Goal: Information Seeking & Learning: Learn about a topic

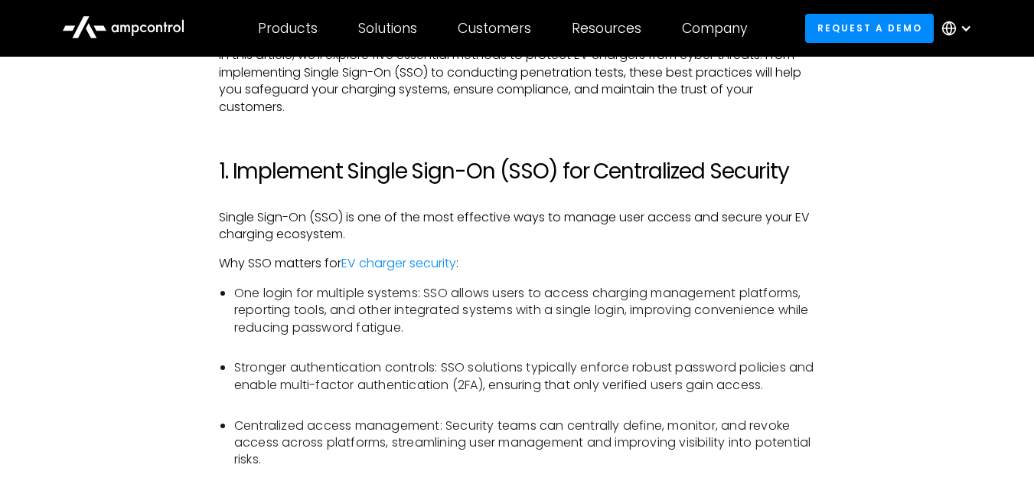
scroll to position [990, 0]
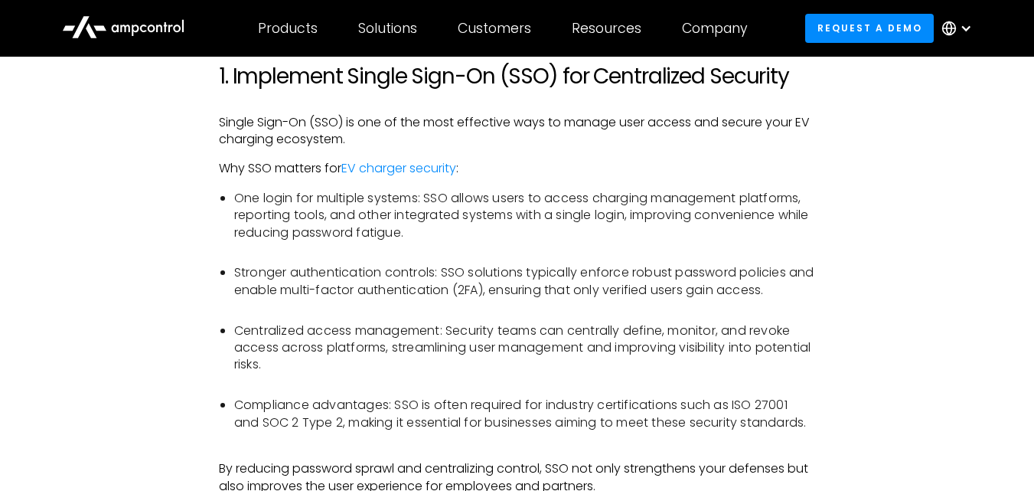
click at [573, 198] on li "One login for multiple systems: SSO allows users to access charging management …" at bounding box center [524, 224] width 581 height 69
click at [626, 213] on li "One login for multiple systems: SSO allows users to access charging management …" at bounding box center [524, 224] width 581 height 69
click at [638, 213] on li "One login for multiple systems: SSO allows users to access charging management …" at bounding box center [524, 224] width 581 height 69
drag, startPoint x: 50, startPoint y: 172, endPoint x: 171, endPoint y: 259, distance: 148.7
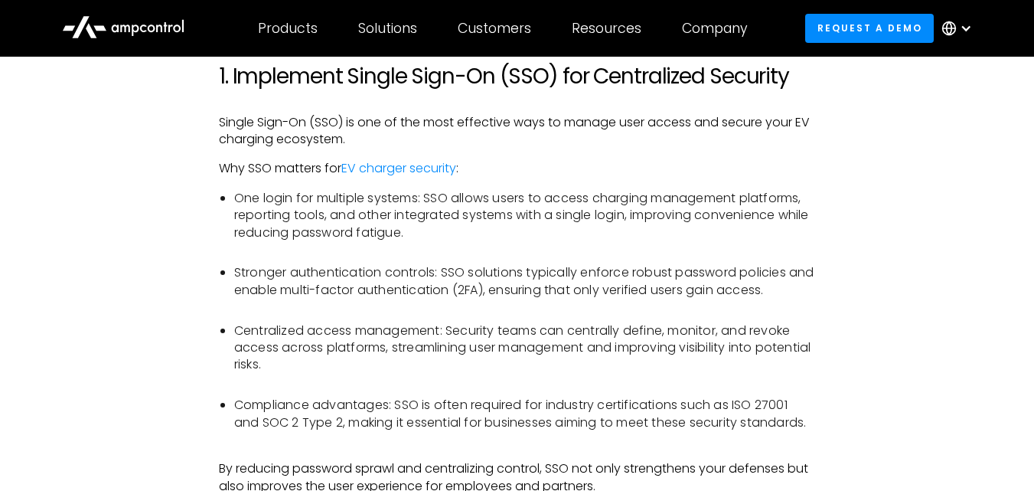
click at [759, 234] on li "One login for multiple systems: SSO allows users to access charging management …" at bounding box center [524, 224] width 581 height 69
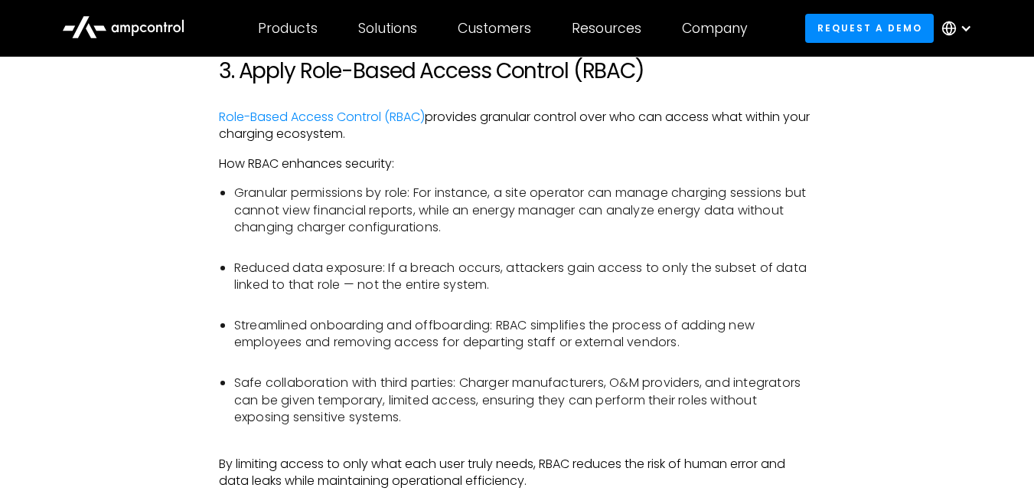
scroll to position [1914, 0]
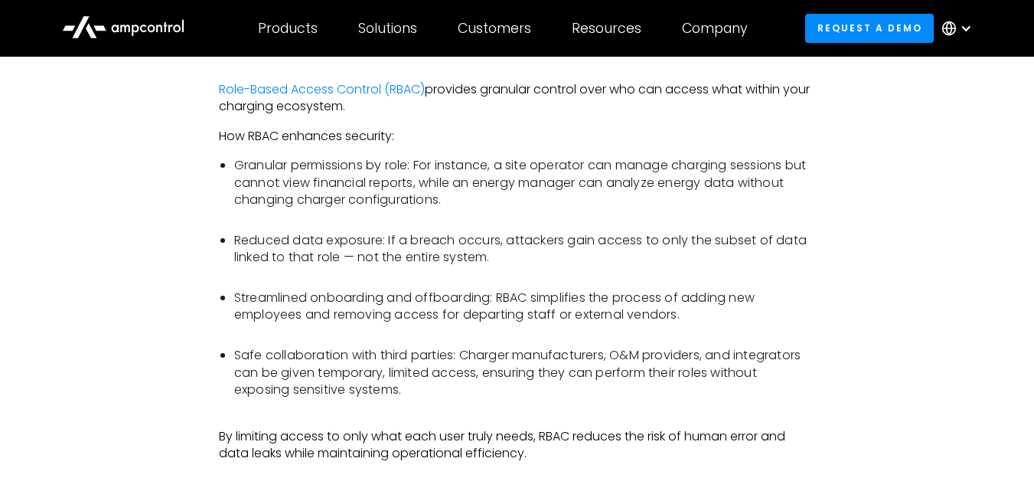
click at [712, 283] on li "Reduced data exposure: If a breach occurs, attackers gain access to only the su…" at bounding box center [524, 257] width 581 height 51
